Goal: Information Seeking & Learning: Learn about a topic

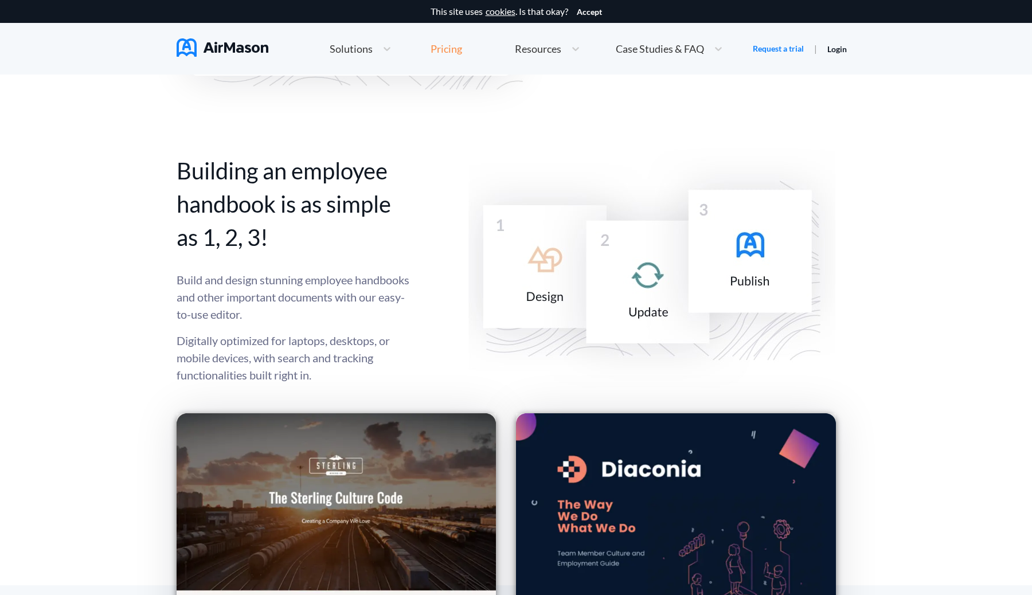
click at [453, 48] on div "Pricing" at bounding box center [446, 49] width 32 height 10
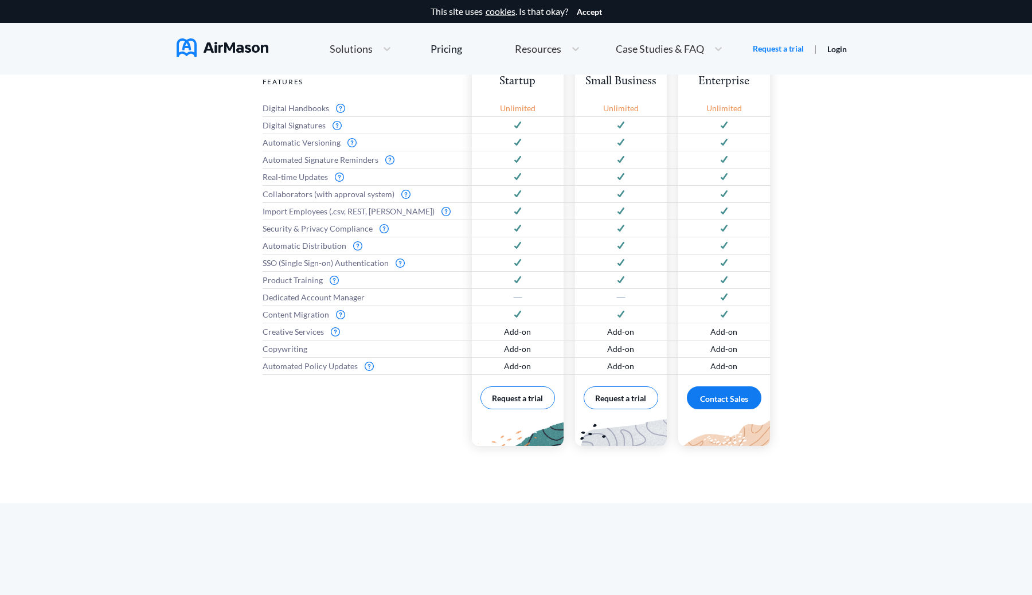
scroll to position [554, 0]
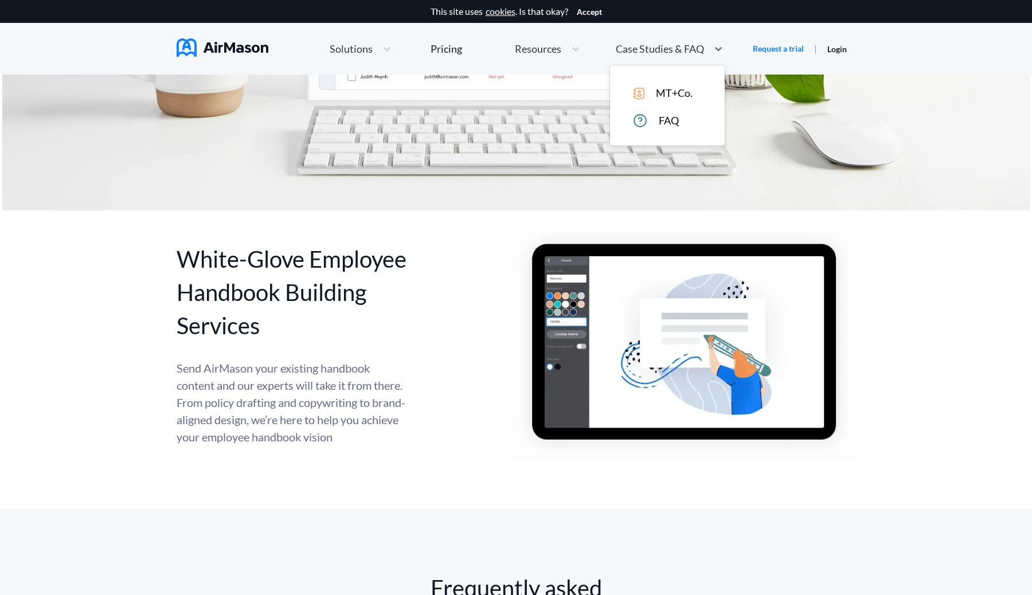
scroll to position [4409, 0]
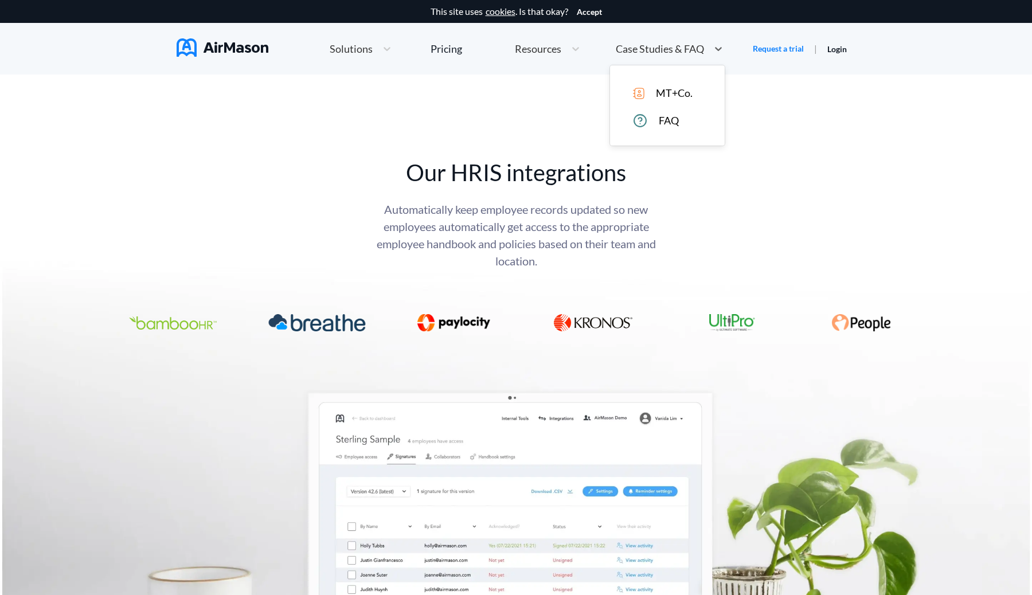
click at [676, 46] on span "Case Studies & FAQ" at bounding box center [660, 49] width 88 height 10
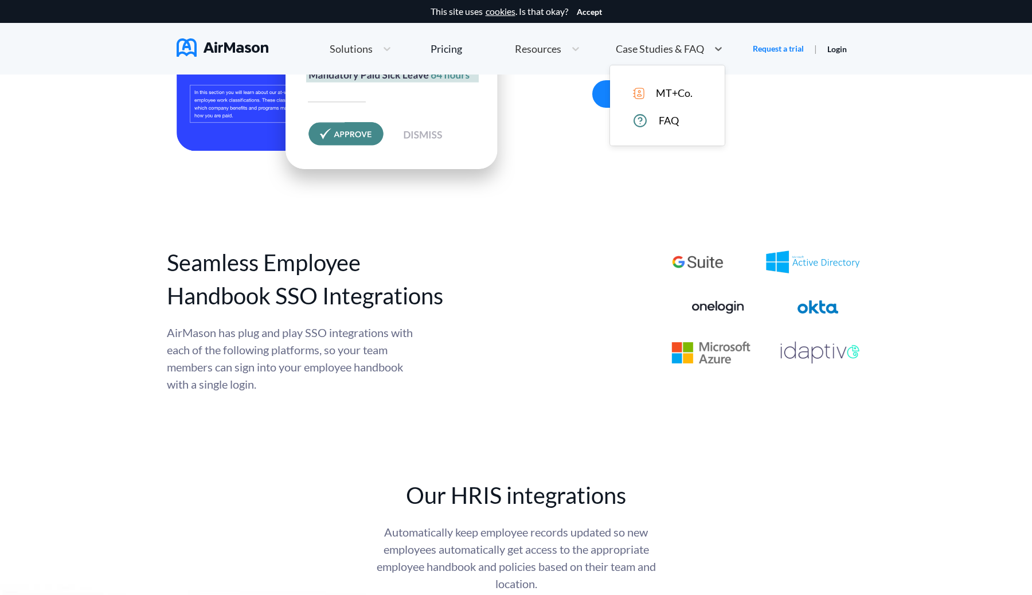
scroll to position [4072, 0]
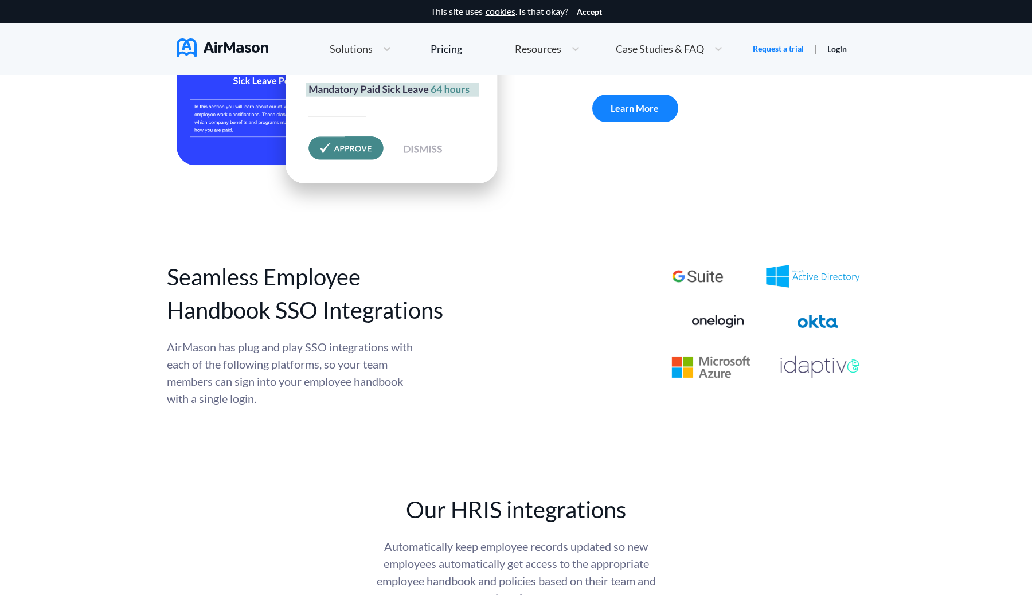
click at [849, 152] on div "Automated Policy Updates Save your time and energy. AirMason’s AI driven, autom…" at bounding box center [516, 55] width 679 height 320
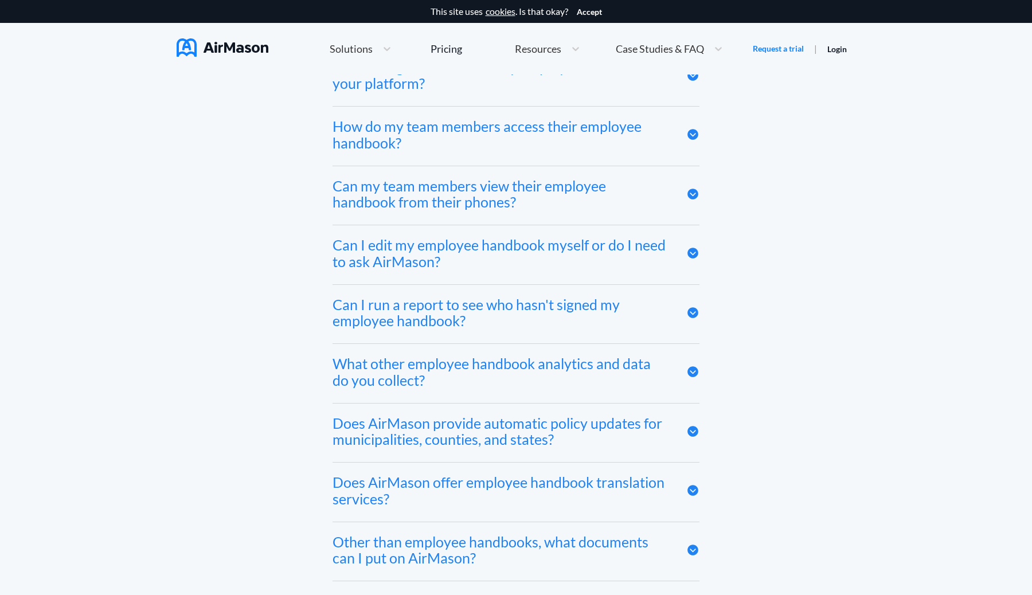
scroll to position [6259, 0]
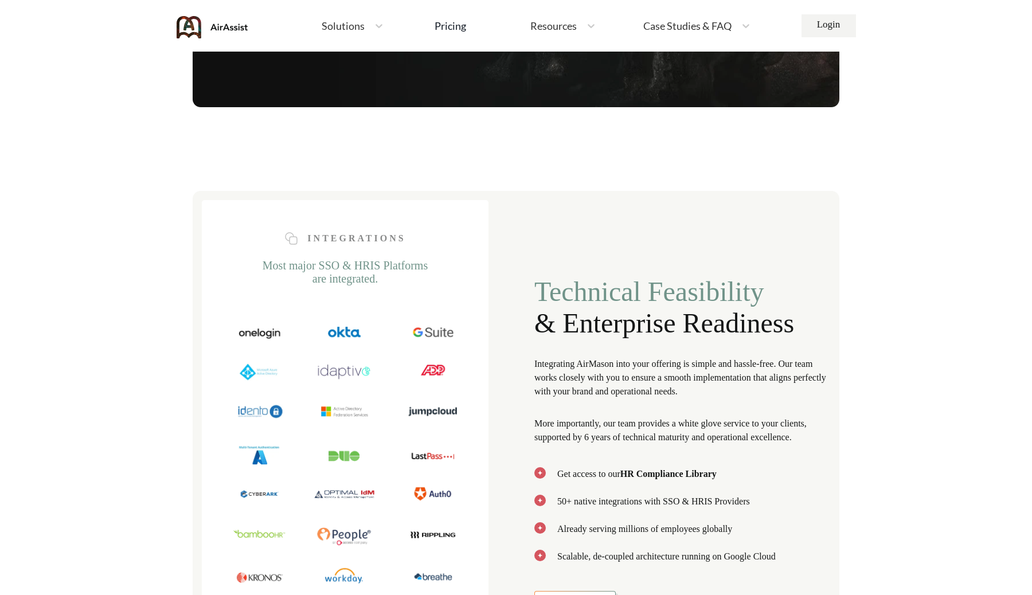
scroll to position [1680, 0]
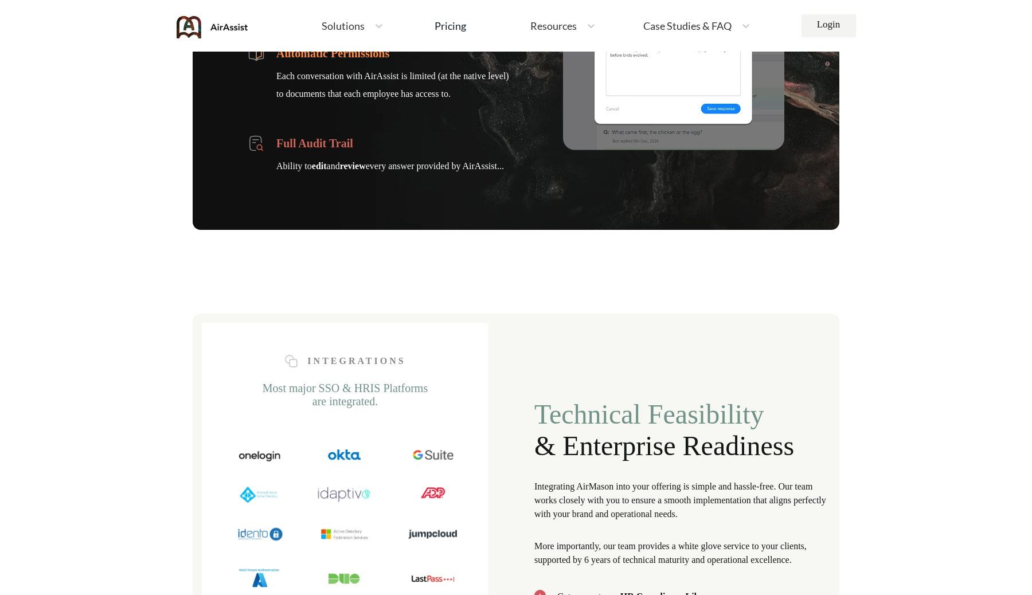
click at [217, 30] on img at bounding box center [213, 27] width 72 height 22
click at [217, 25] on img at bounding box center [213, 27] width 72 height 22
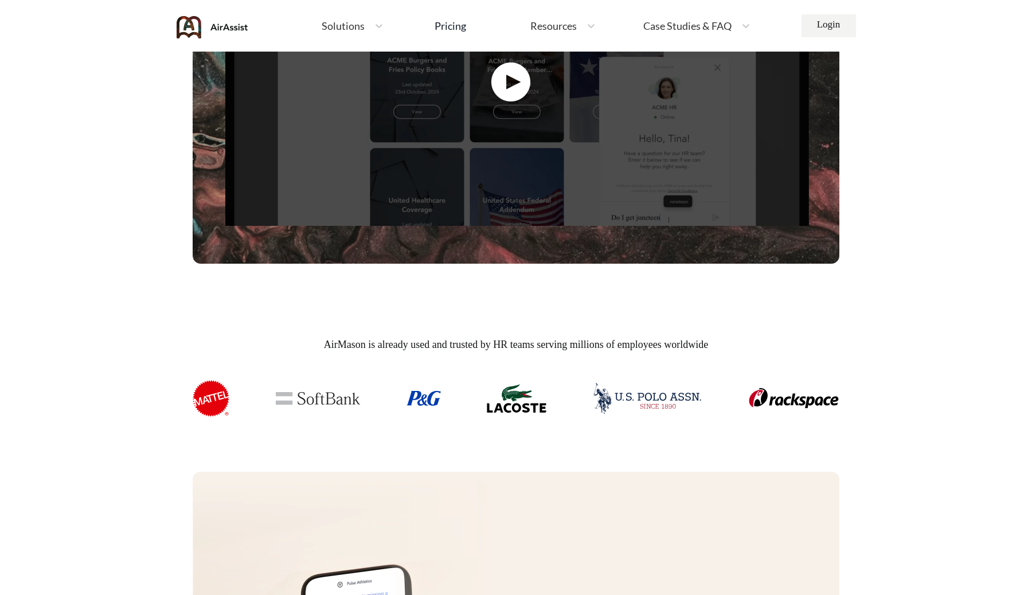
scroll to position [685, 0]
